Goal: Task Accomplishment & Management: Manage account settings

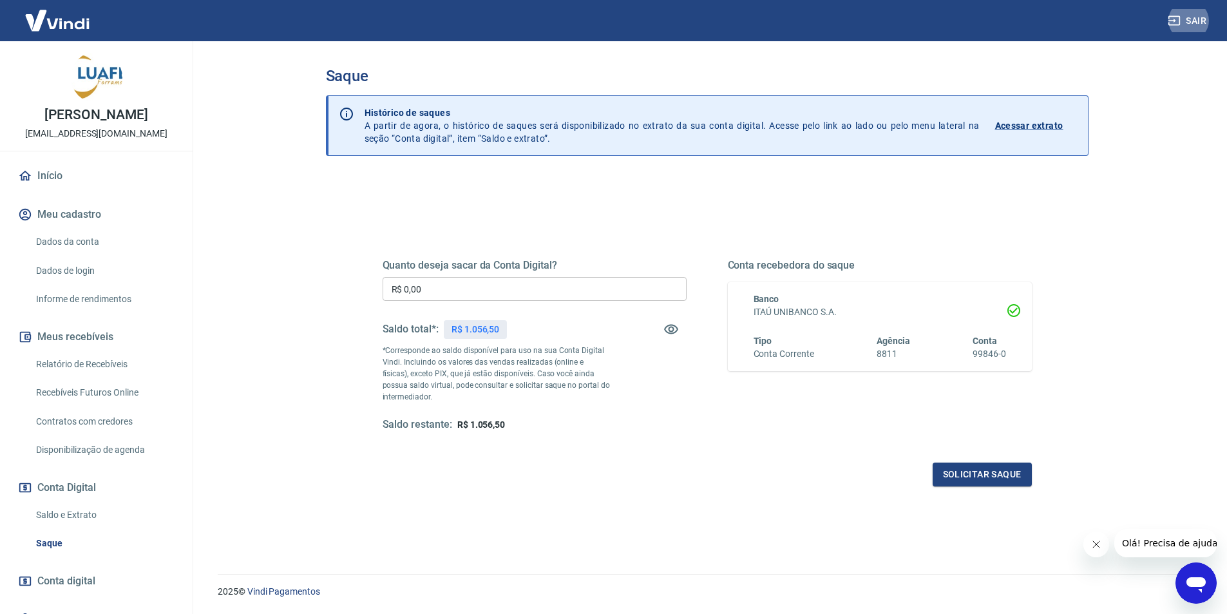
click at [538, 288] on input "R$ 0,00" at bounding box center [535, 289] width 304 height 24
type input "R$ 1.056,50"
click at [1004, 466] on button "Solicitar saque" at bounding box center [981, 474] width 99 height 24
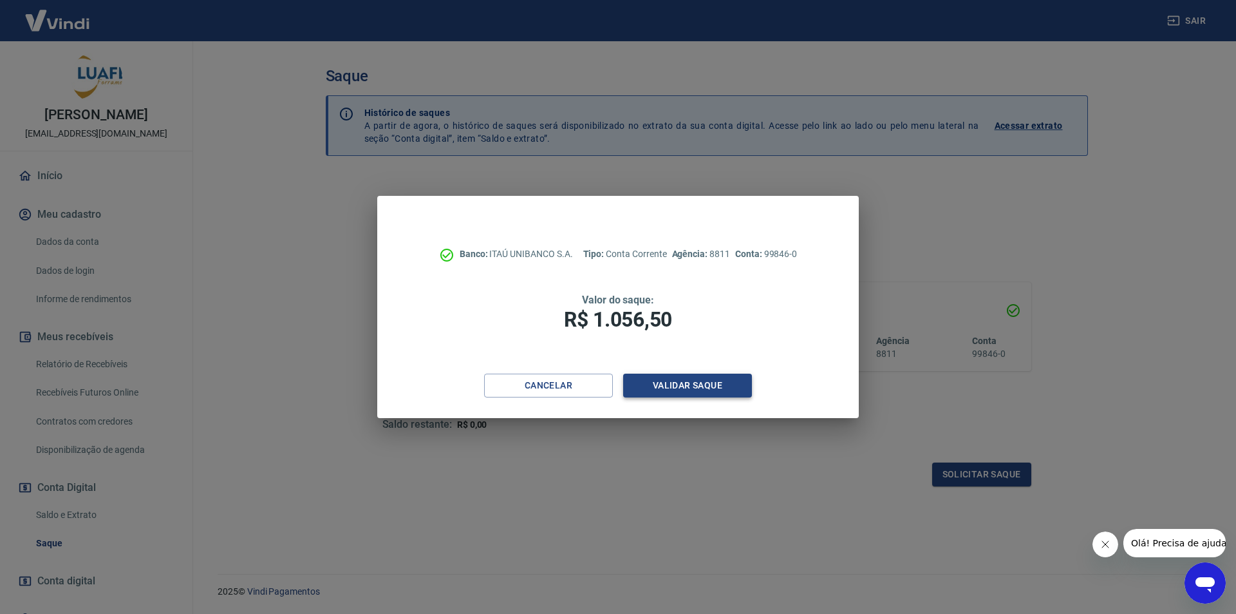
click at [746, 388] on button "Validar saque" at bounding box center [687, 386] width 129 height 24
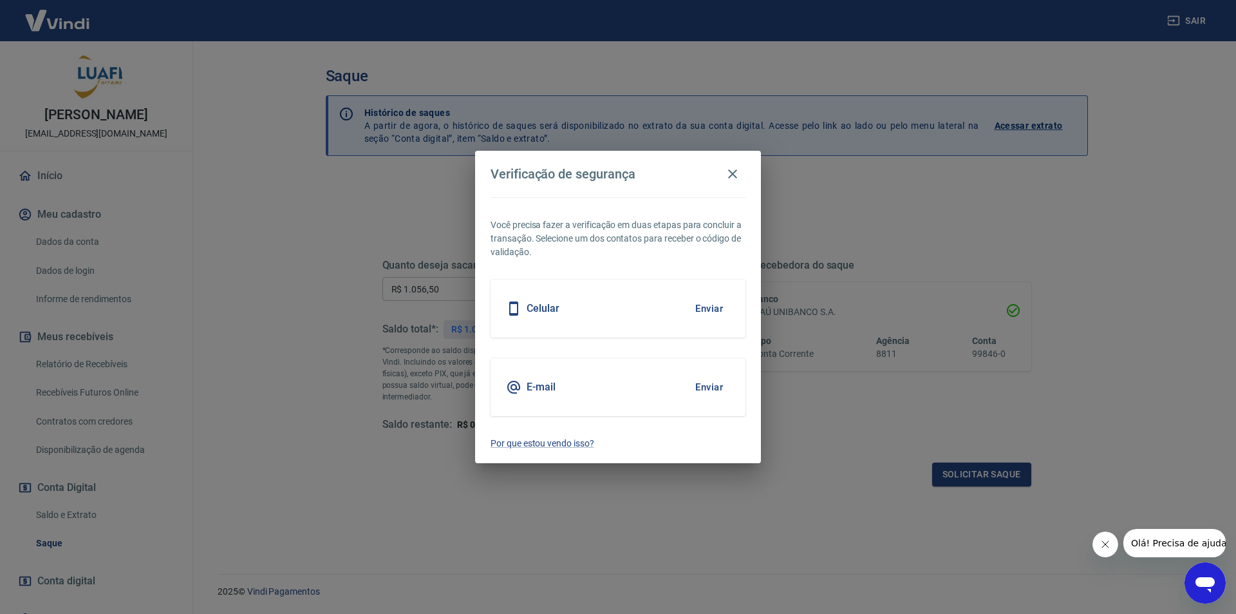
click at [721, 385] on button "Enviar" at bounding box center [709, 387] width 42 height 27
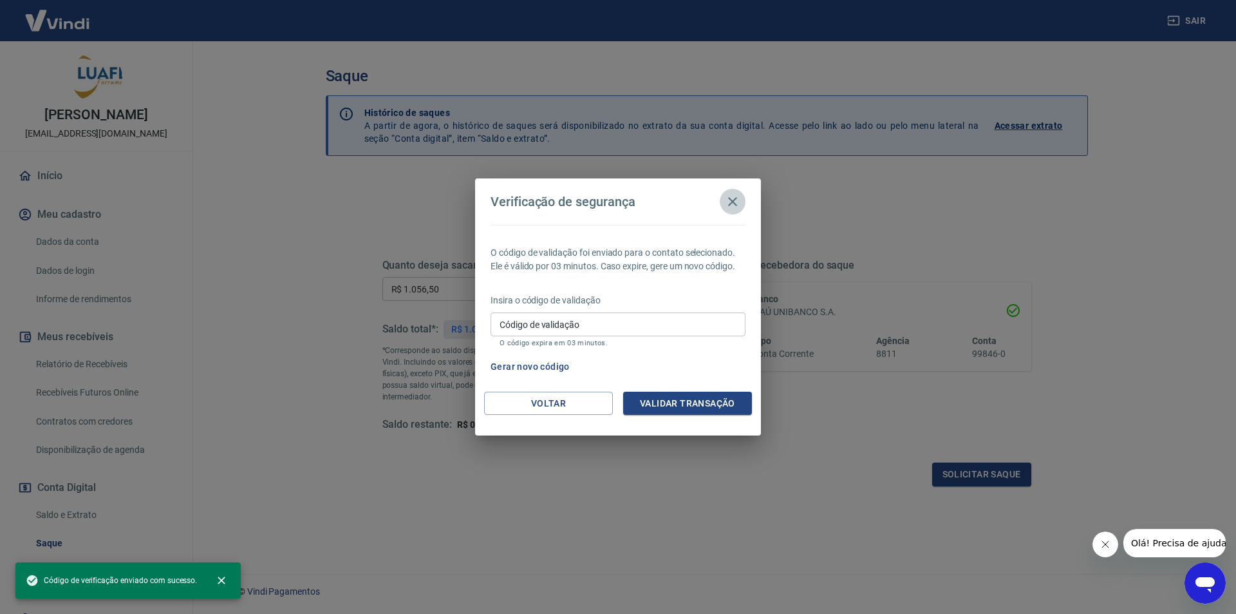
click at [552, 370] on button "Gerar novo código" at bounding box center [531, 367] width 90 height 24
click at [582, 319] on input "Código de validação" at bounding box center [618, 324] width 255 height 24
paste input "108293"
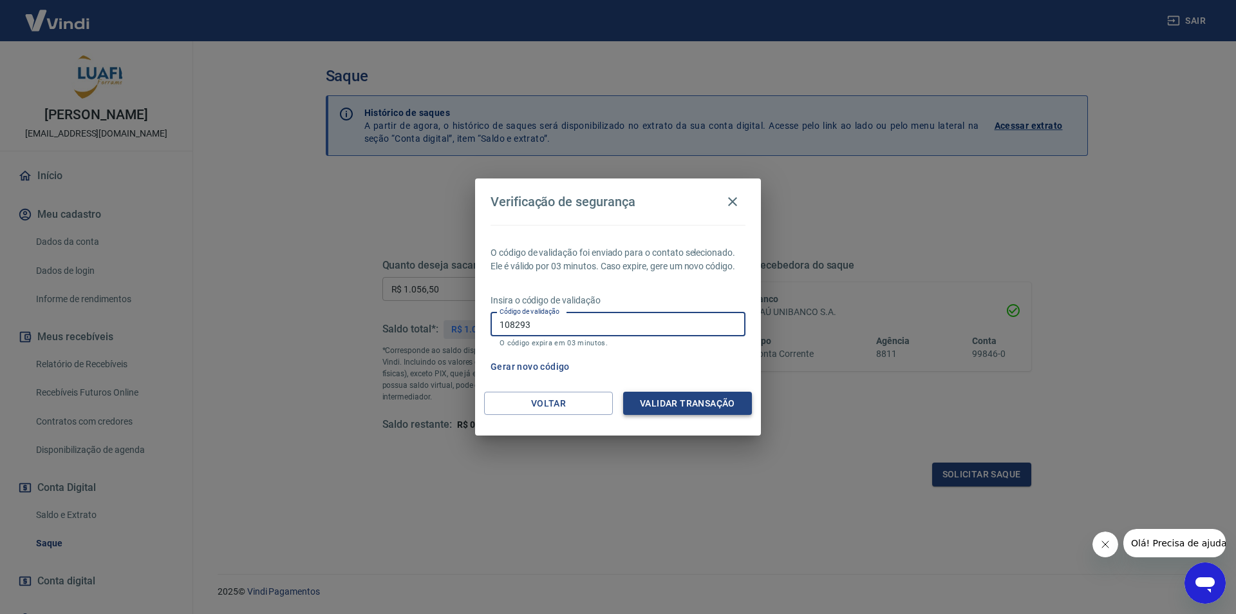
type input "108293"
click at [668, 393] on button "Validar transação" at bounding box center [687, 404] width 129 height 24
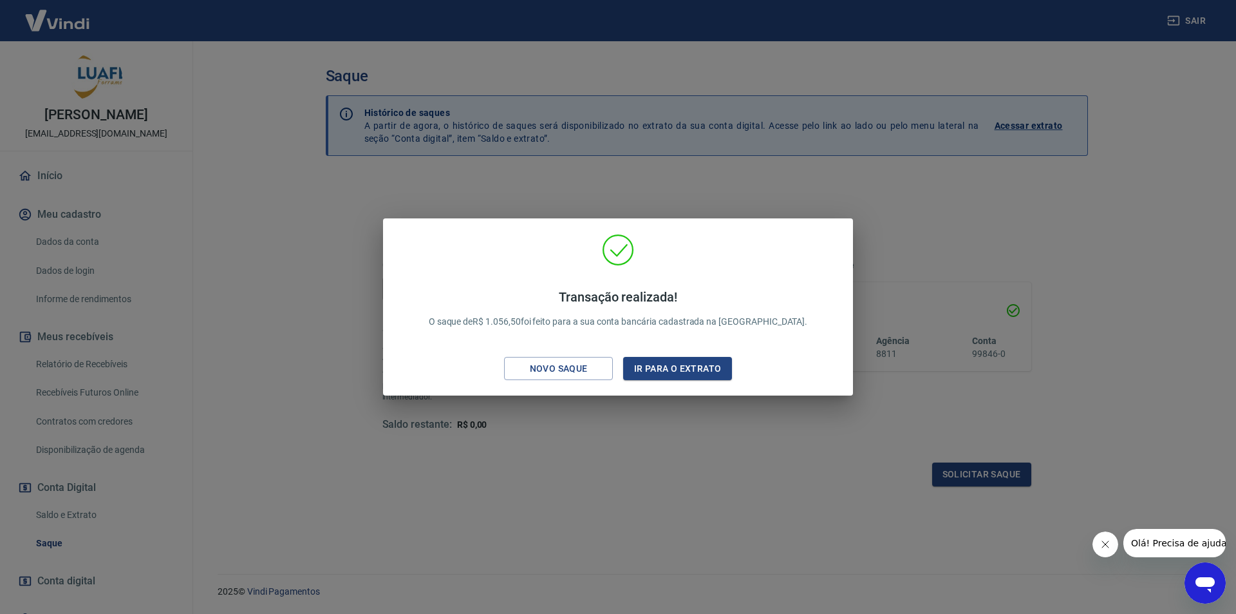
click at [684, 428] on div "Transação realizada! O saque de R$ 1.056,50 foi feito para a sua conta bancária…" at bounding box center [618, 307] width 1236 height 614
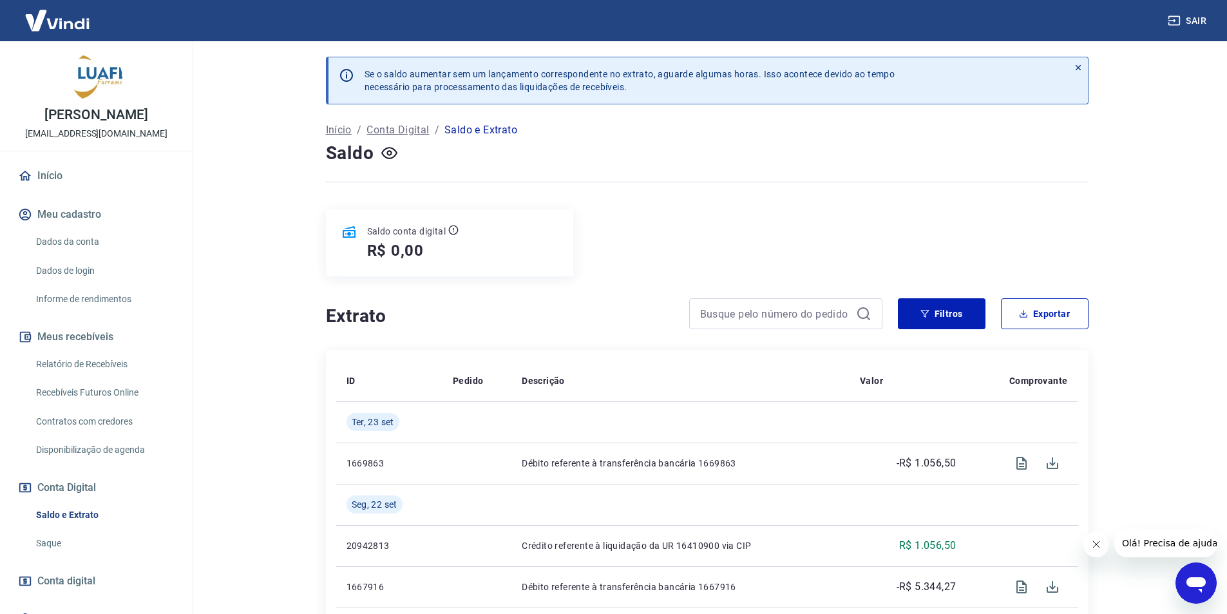
click at [113, 376] on link "Relatório de Recebíveis" at bounding box center [104, 364] width 146 height 26
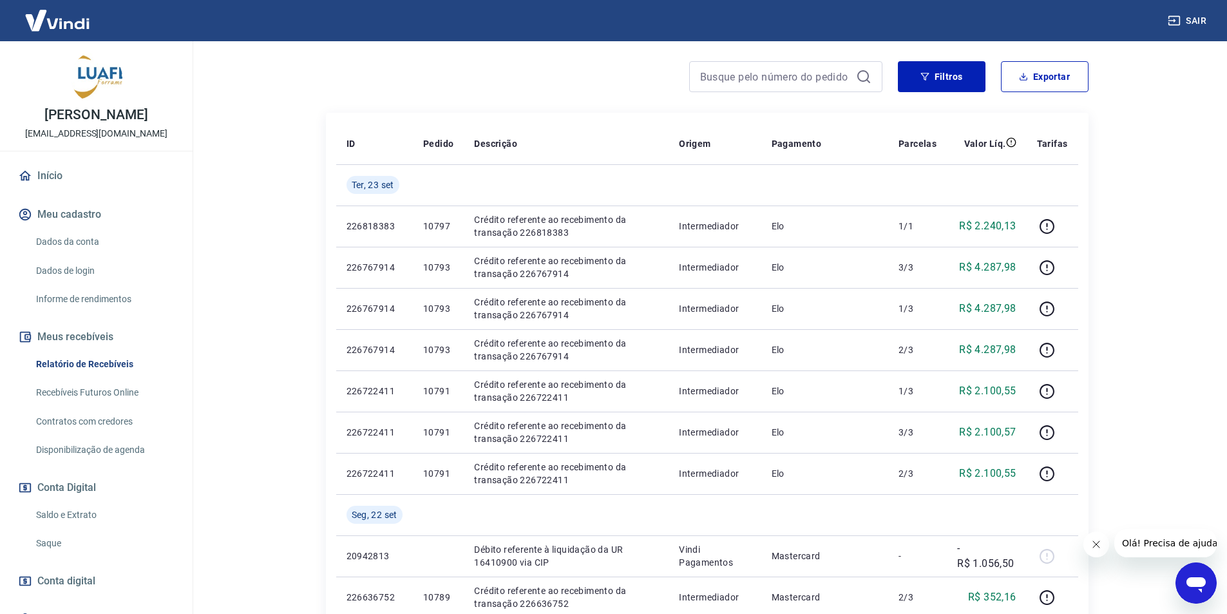
scroll to position [193, 0]
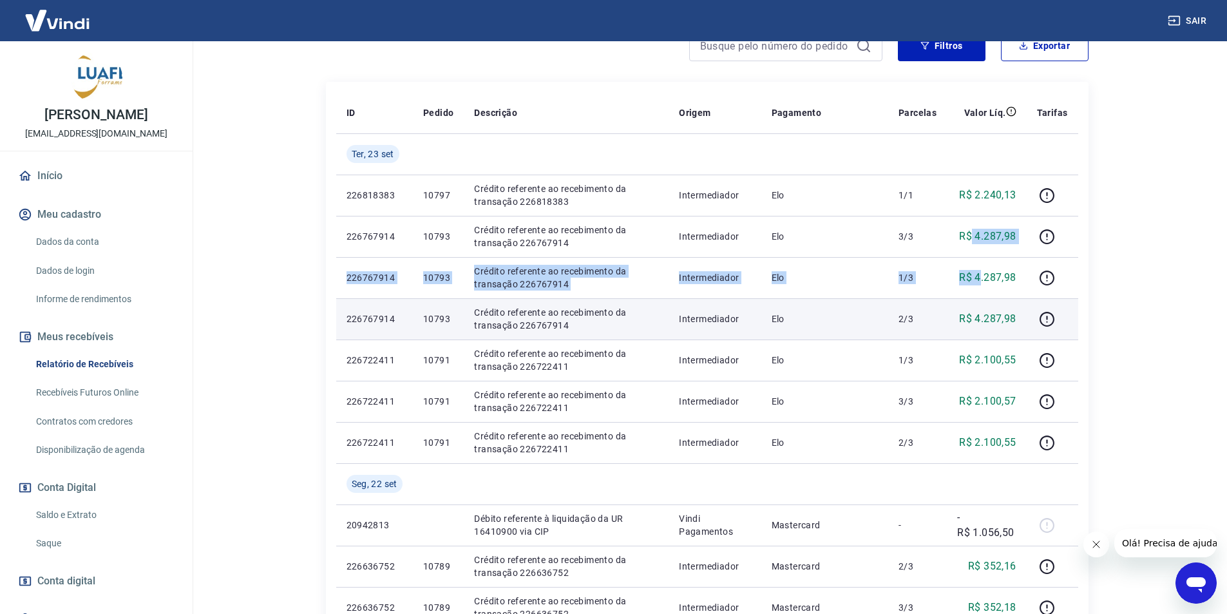
drag, startPoint x: 974, startPoint y: 239, endPoint x: 981, endPoint y: 307, distance: 68.1
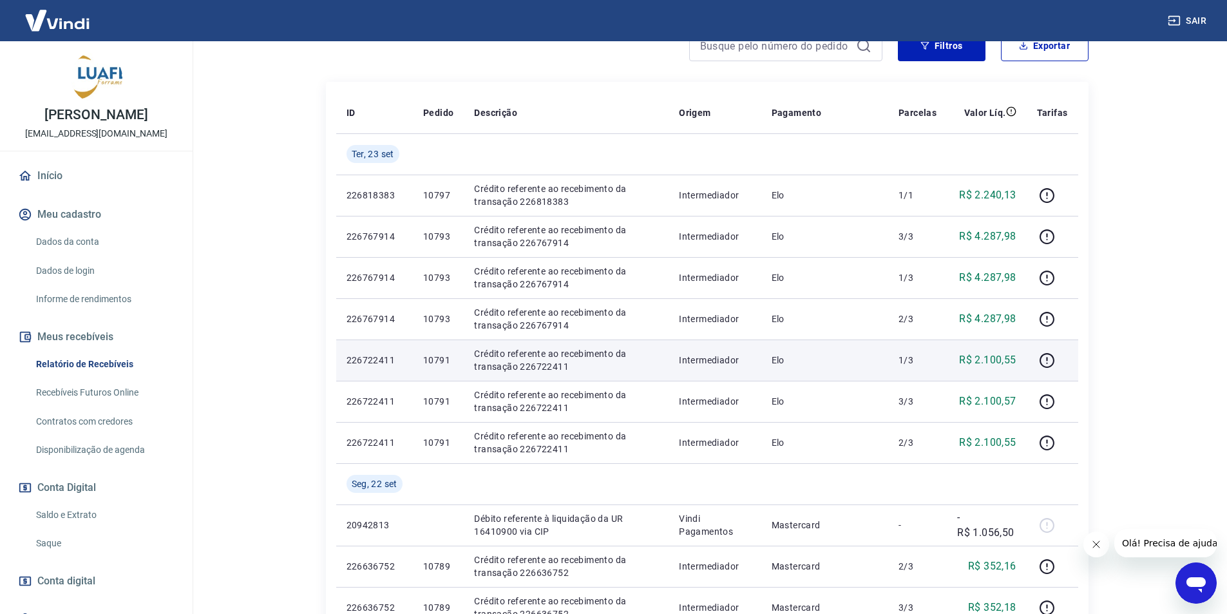
click at [974, 342] on td "R$ 2.100,55" at bounding box center [986, 359] width 79 height 41
click at [976, 364] on p "R$ 2.100,55" at bounding box center [987, 359] width 57 height 15
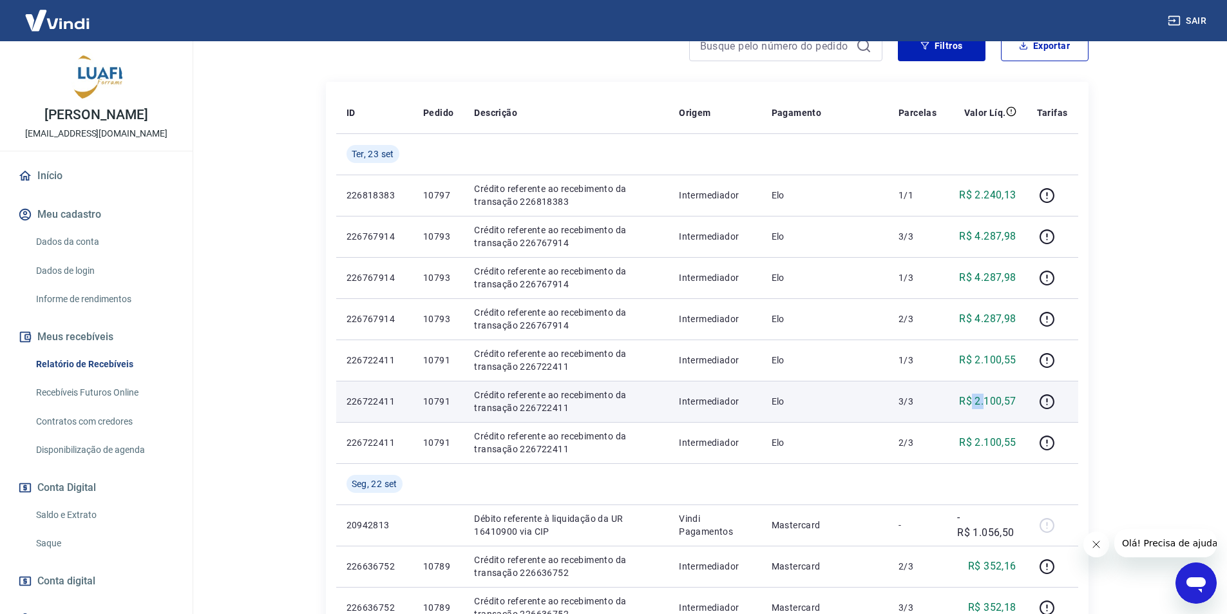
drag, startPoint x: 973, startPoint y: 401, endPoint x: 986, endPoint y: 402, distance: 12.9
click at [985, 401] on p "R$ 2.100,57" at bounding box center [987, 400] width 57 height 15
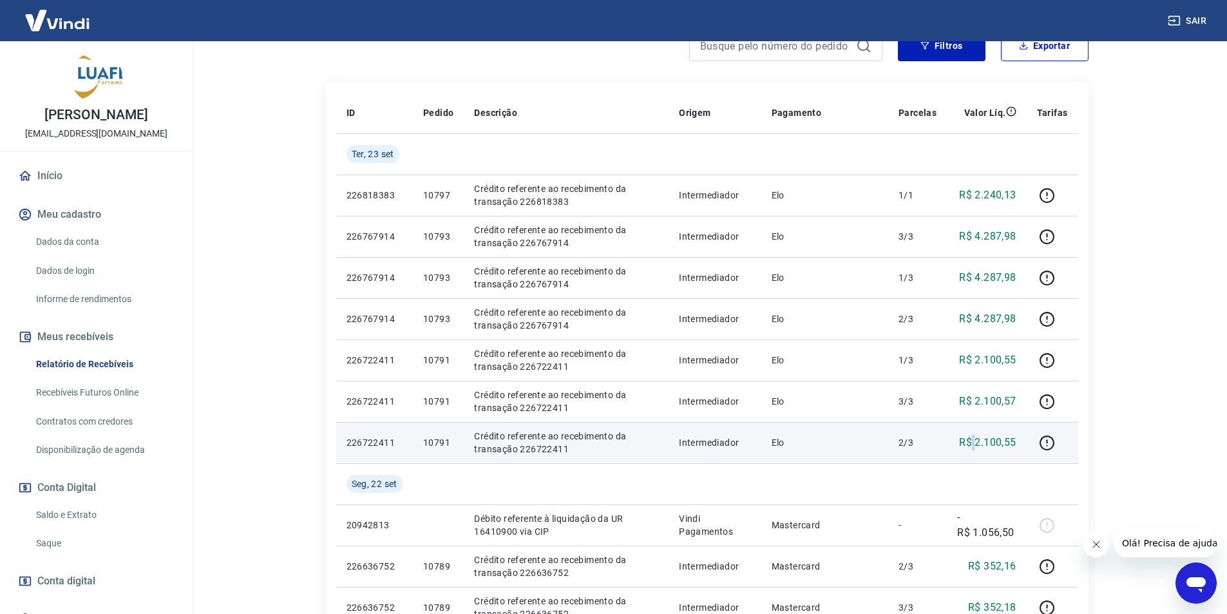
drag, startPoint x: 978, startPoint y: 451, endPoint x: 943, endPoint y: 430, distance: 41.3
click at [965, 450] on td "R$ 2.100,55" at bounding box center [986, 442] width 79 height 41
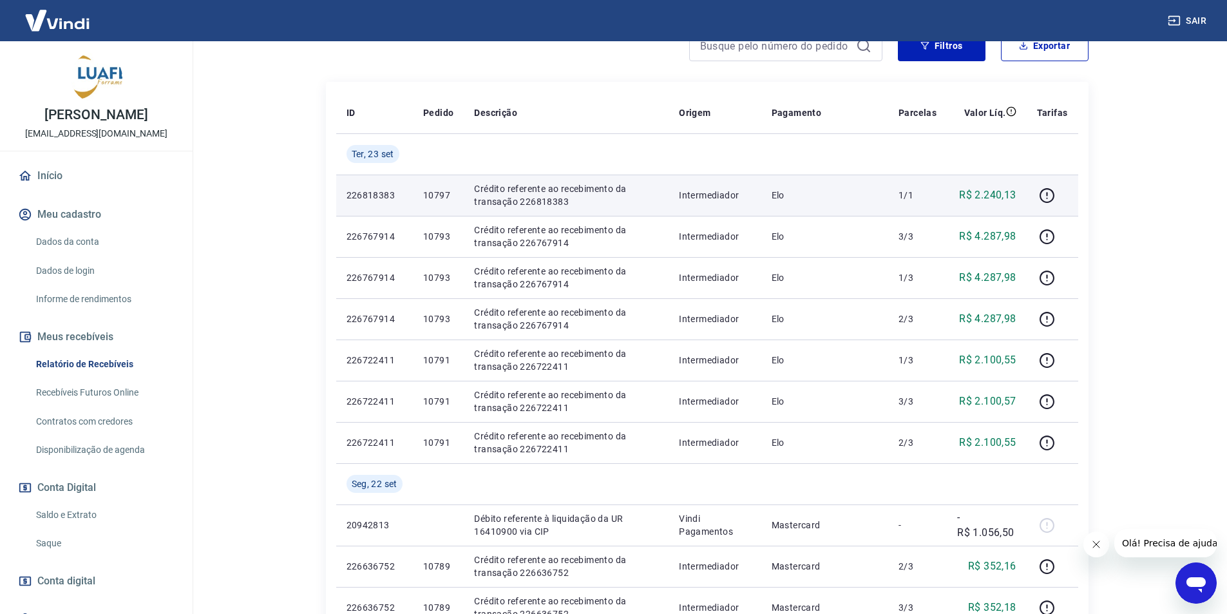
click at [979, 194] on p "R$ 2.240,13" at bounding box center [987, 194] width 57 height 15
drag, startPoint x: 982, startPoint y: 194, endPoint x: 950, endPoint y: 194, distance: 31.6
click at [950, 194] on td "R$ 2.240,13" at bounding box center [986, 195] width 79 height 41
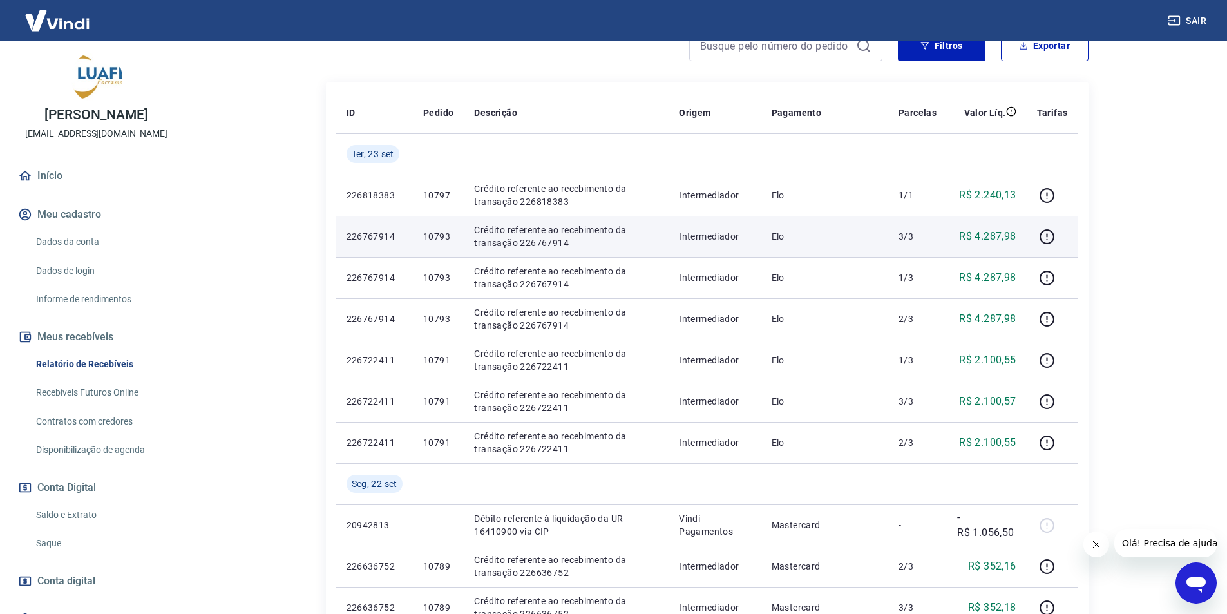
click at [804, 222] on td "Elo" at bounding box center [824, 236] width 127 height 41
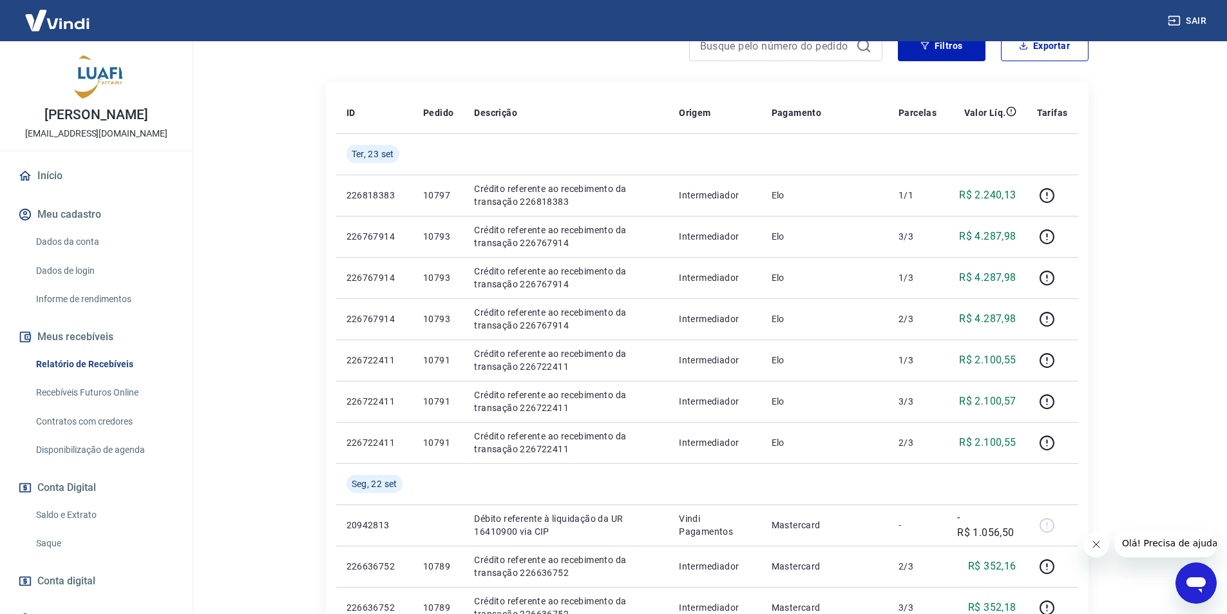
click at [98, 190] on link "Início" at bounding box center [96, 176] width 162 height 28
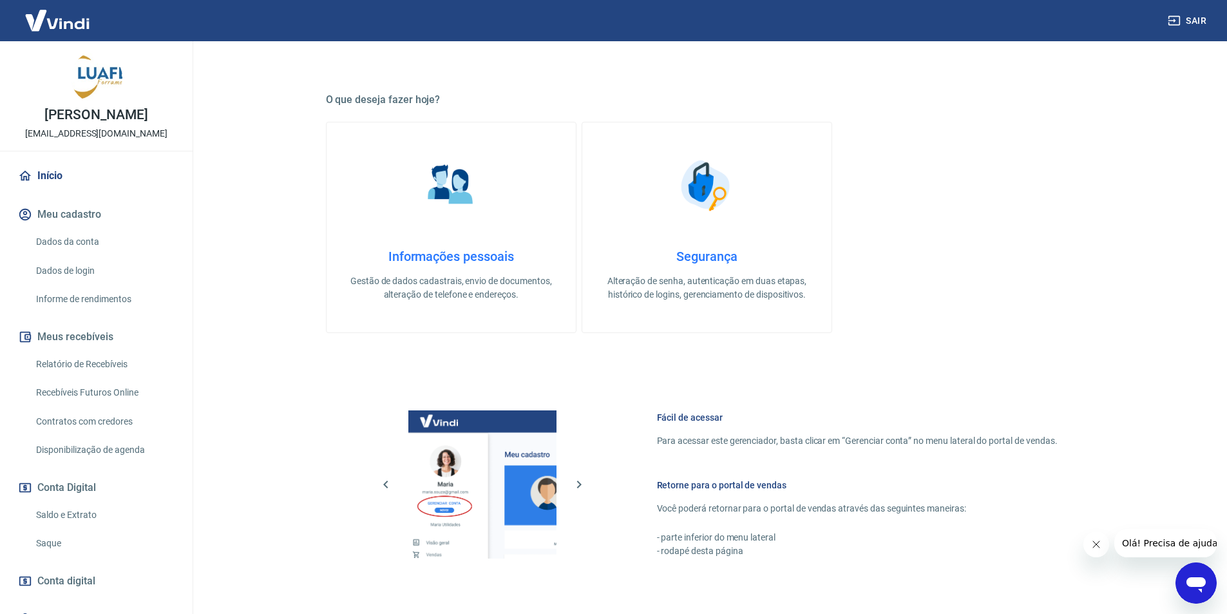
click at [109, 528] on link "Saldo e Extrato" at bounding box center [104, 515] width 146 height 26
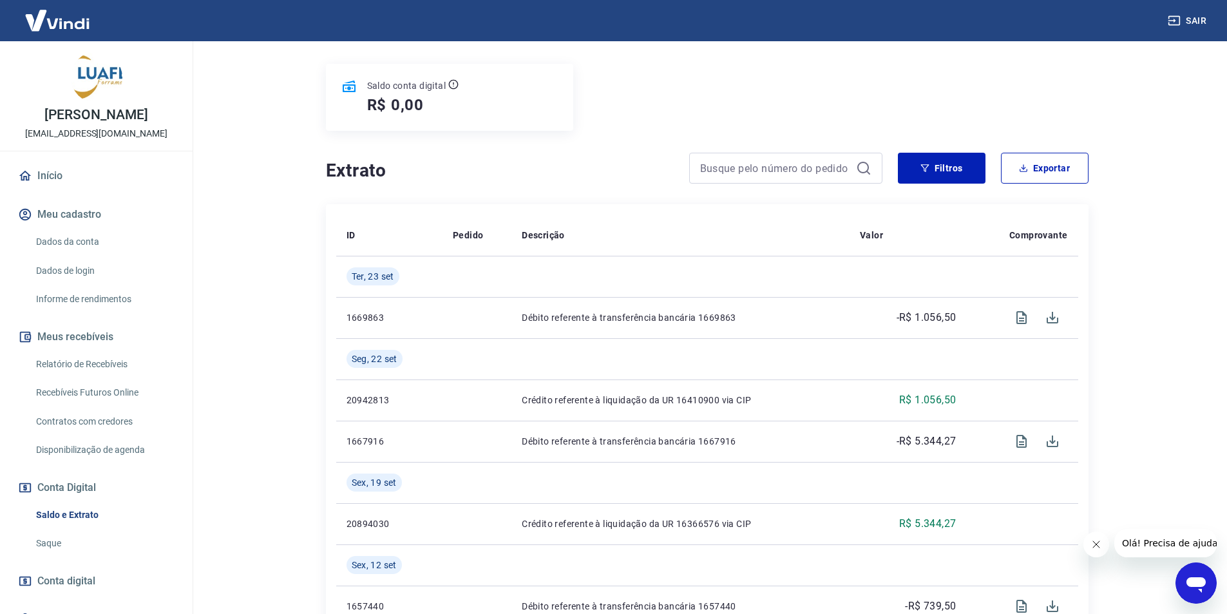
scroll to position [193, 0]
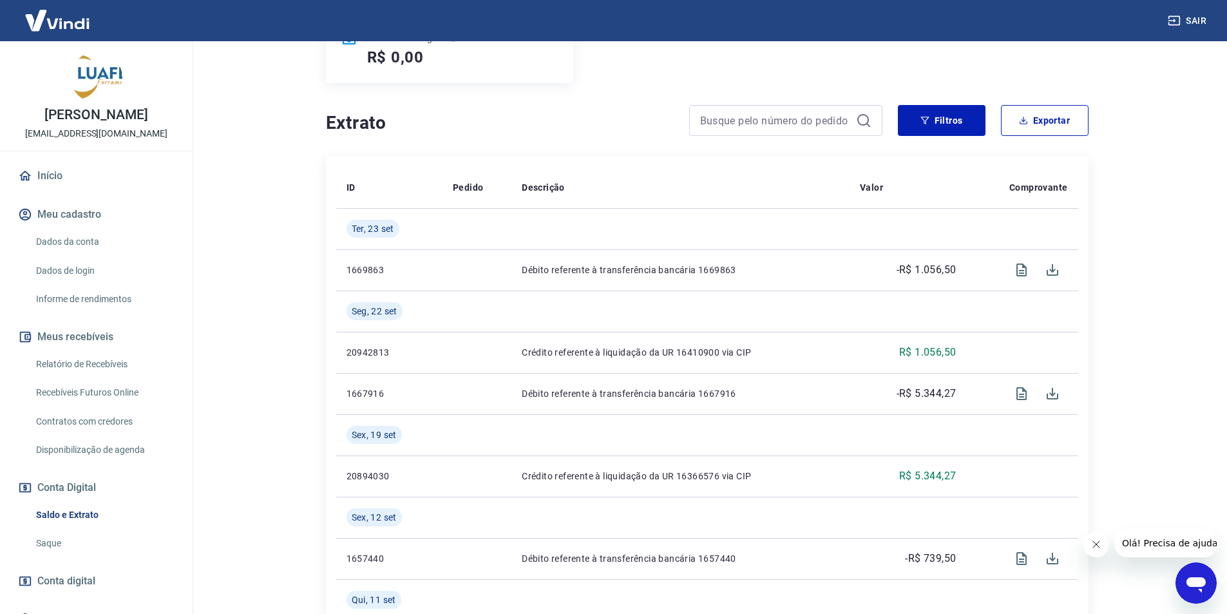
click at [1200, 23] on button "Sair" at bounding box center [1188, 21] width 46 height 24
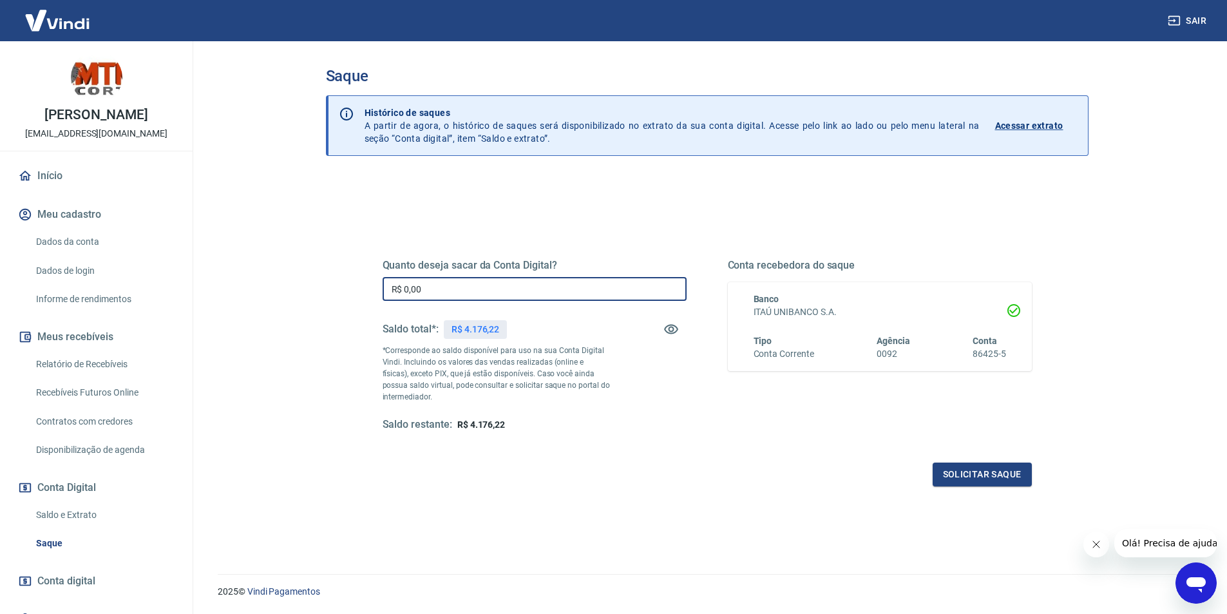
click at [451, 286] on input "R$ 0,00" at bounding box center [535, 289] width 304 height 24
type input "R$ 4.176,22"
click at [1007, 463] on button "Solicitar saque" at bounding box center [981, 474] width 99 height 24
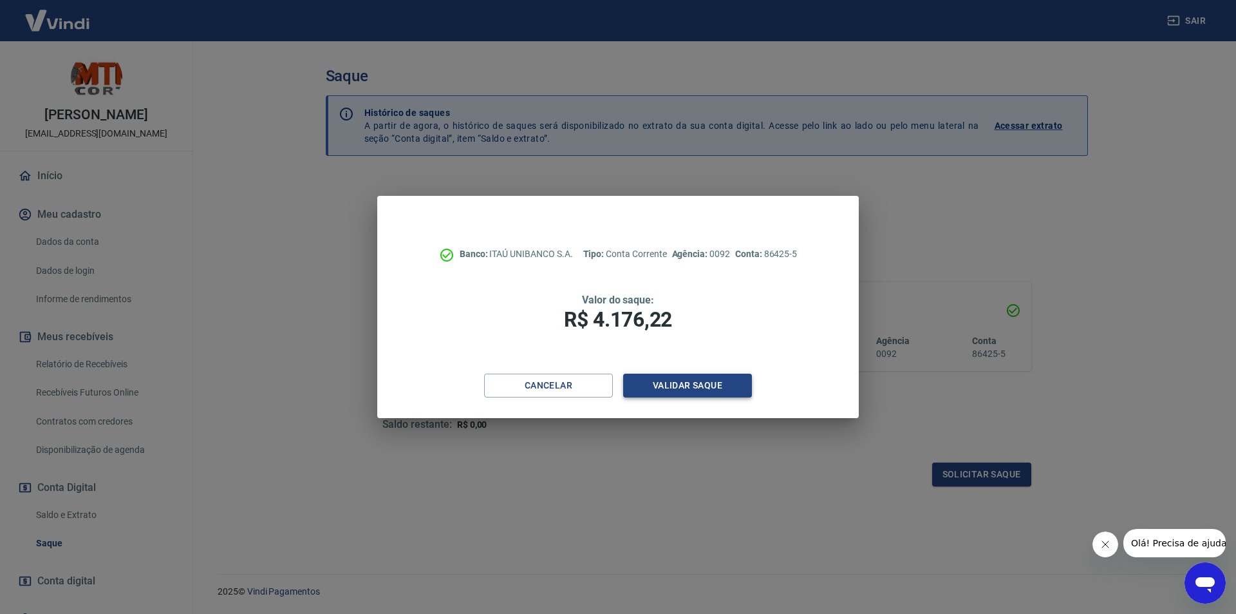
click at [683, 374] on button "Validar saque" at bounding box center [687, 386] width 129 height 24
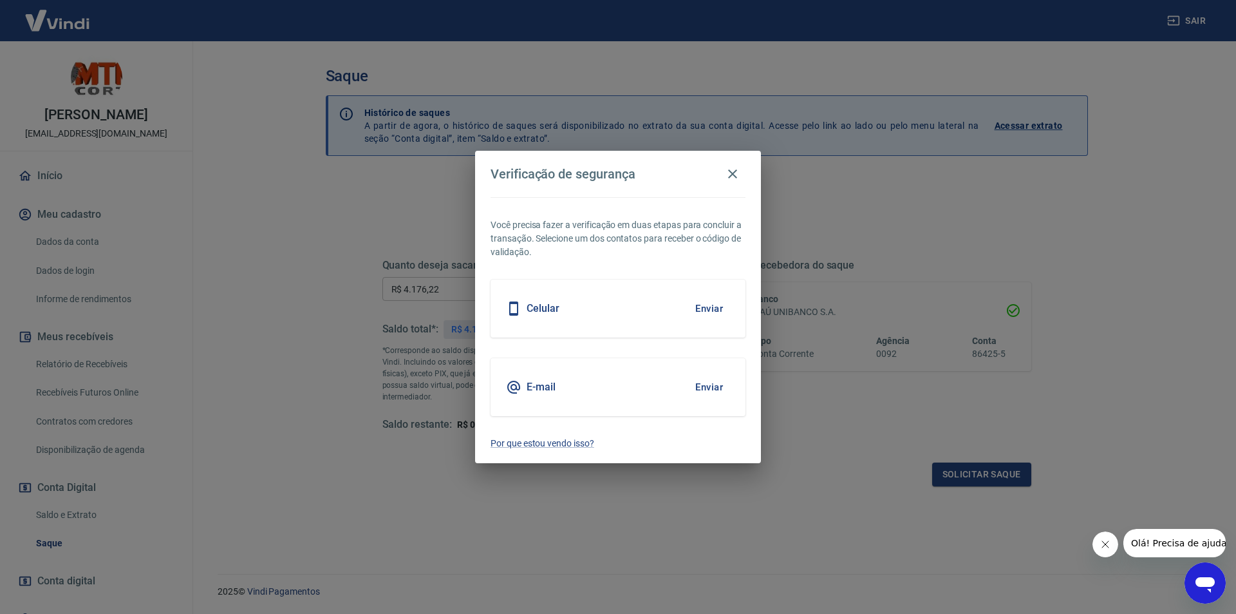
click at [709, 378] on button "Enviar" at bounding box center [709, 387] width 42 height 27
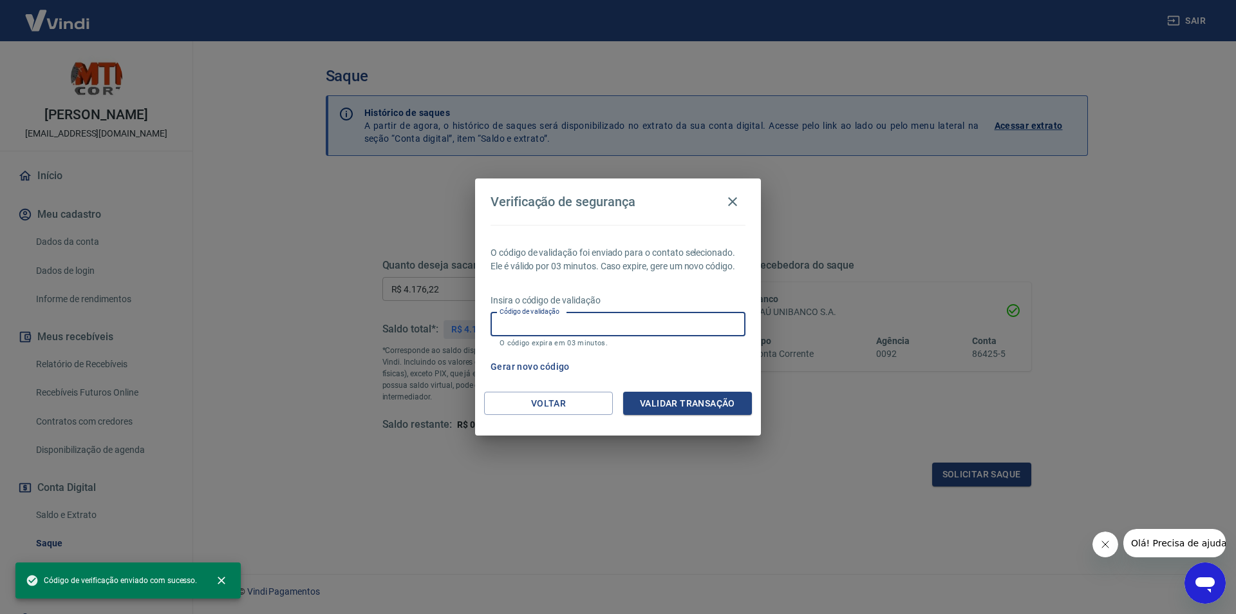
click at [565, 313] on div "Código de validação Código de validação O código expira em 03 minutos." at bounding box center [618, 329] width 255 height 35
paste input "533956"
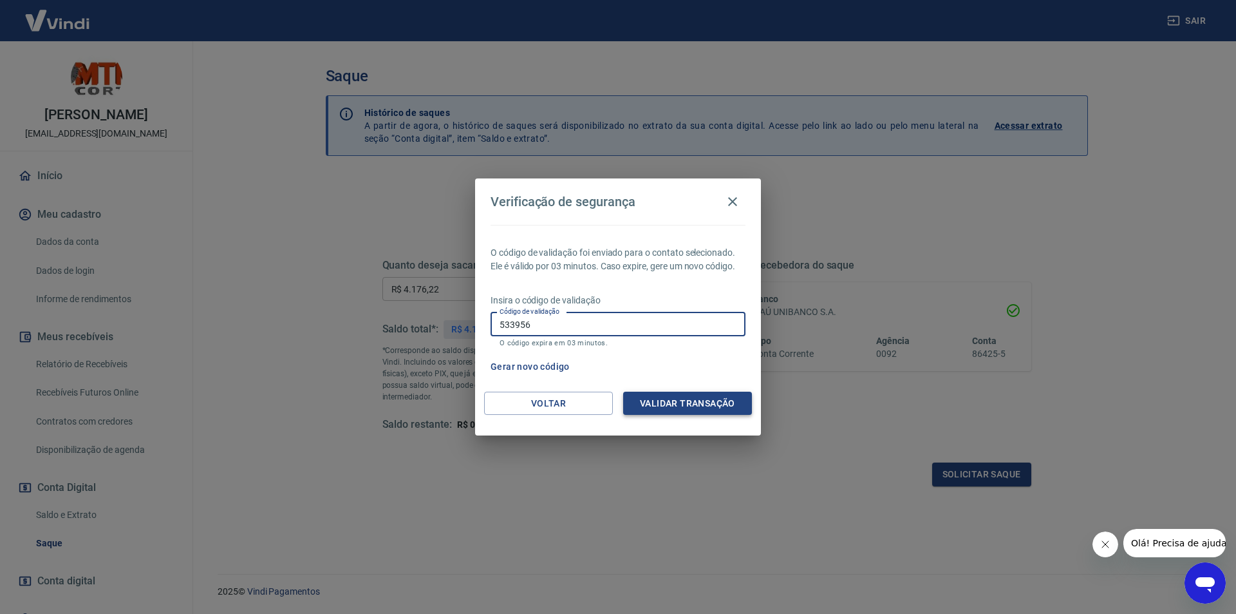
type input "533956"
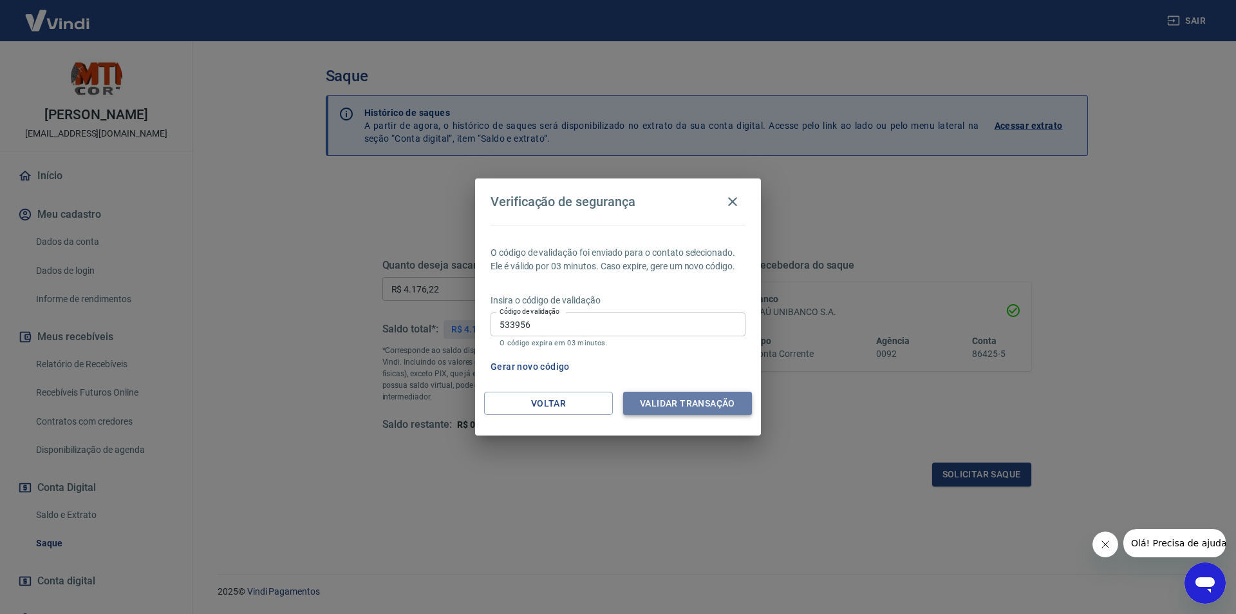
click at [685, 396] on button "Validar transação" at bounding box center [687, 404] width 129 height 24
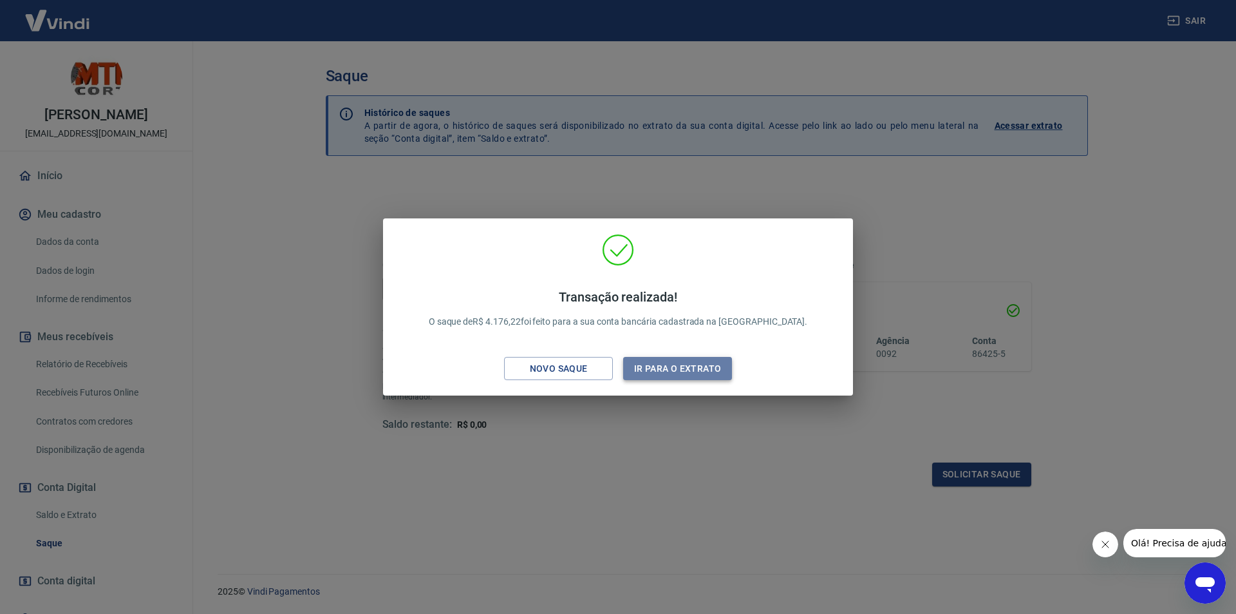
click at [663, 370] on button "Ir para o extrato" at bounding box center [677, 369] width 109 height 24
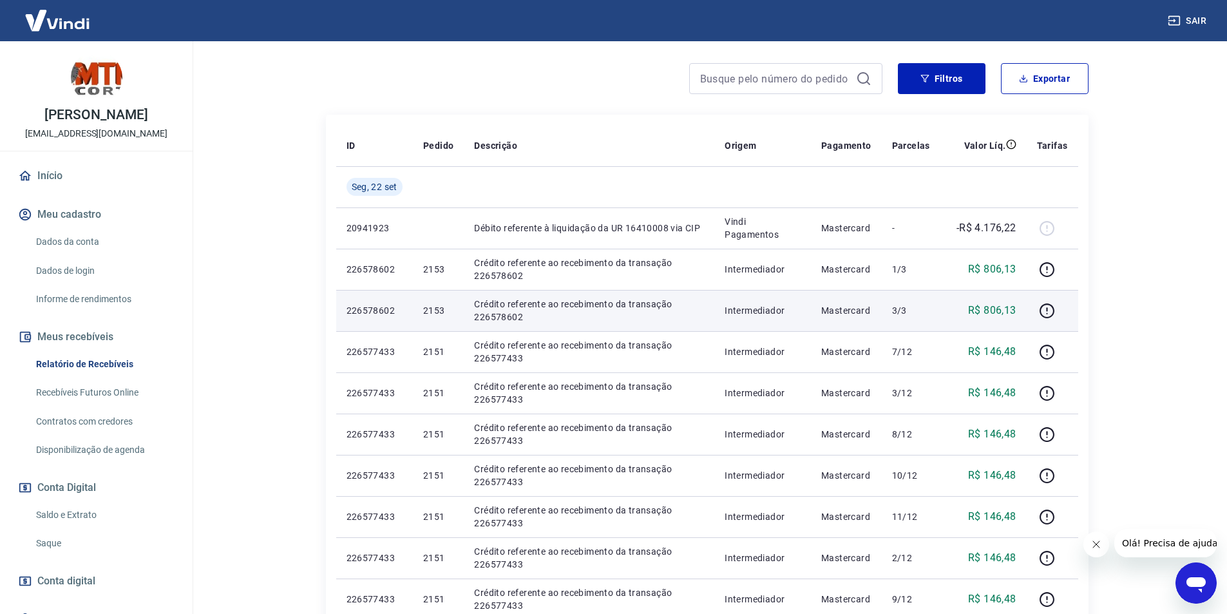
drag, startPoint x: 795, startPoint y: 279, endPoint x: 780, endPoint y: 339, distance: 61.2
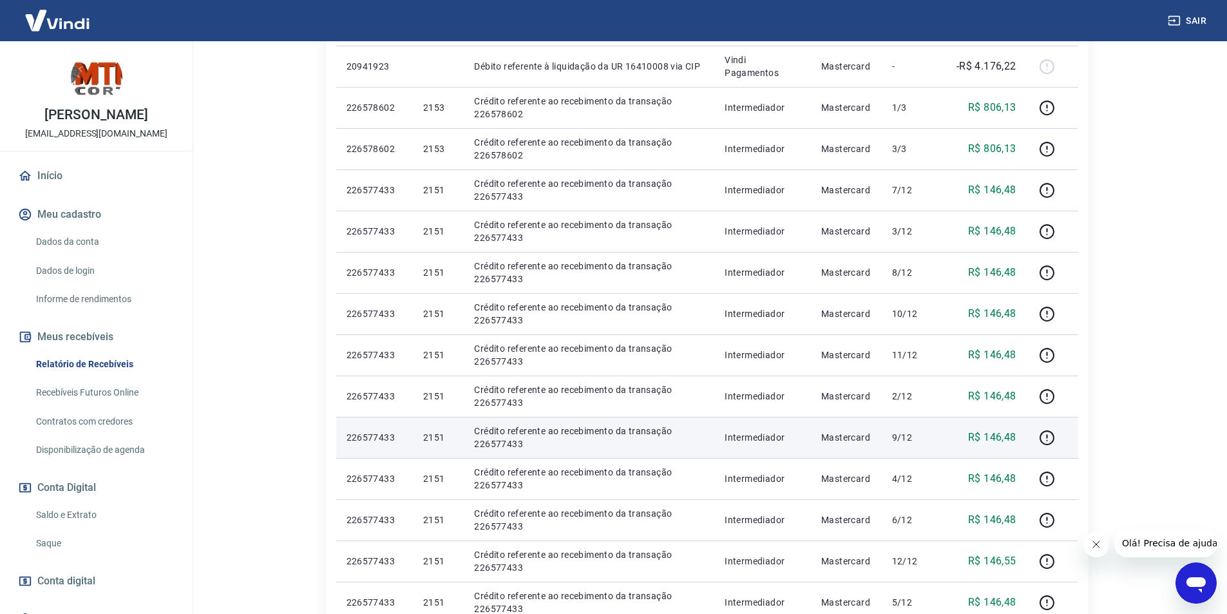
drag, startPoint x: 780, startPoint y: 339, endPoint x: 704, endPoint y: 433, distance: 121.4
click at [701, 432] on p "Crédito referente ao recebimento da transação 226577433" at bounding box center [589, 437] width 230 height 26
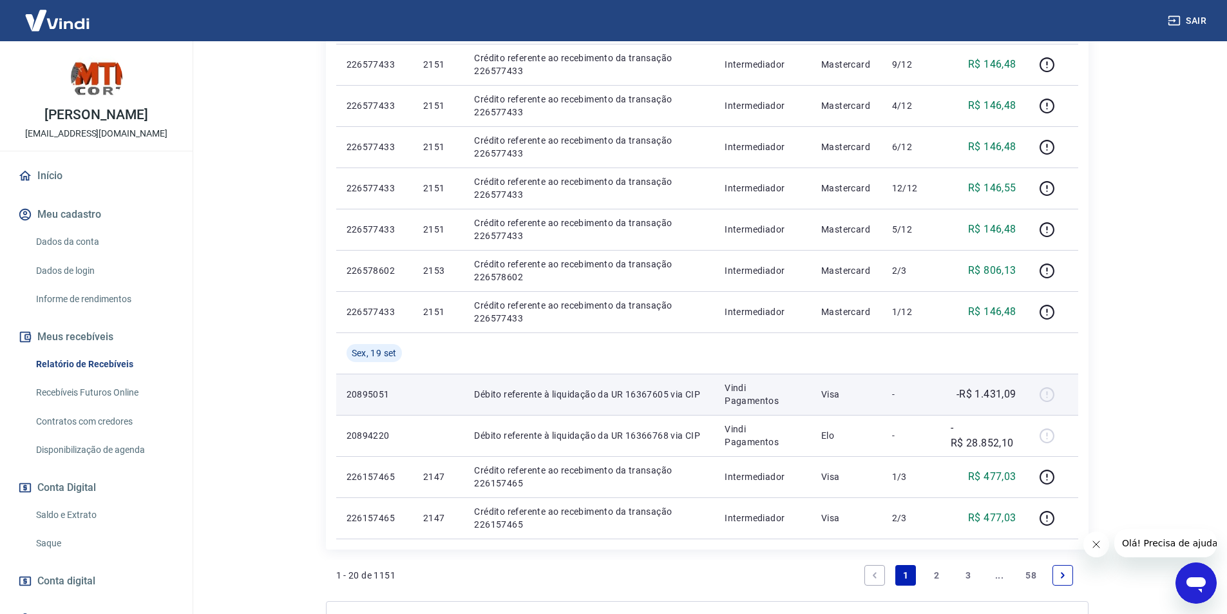
scroll to position [773, 0]
